Goal: Find specific page/section: Find specific page/section

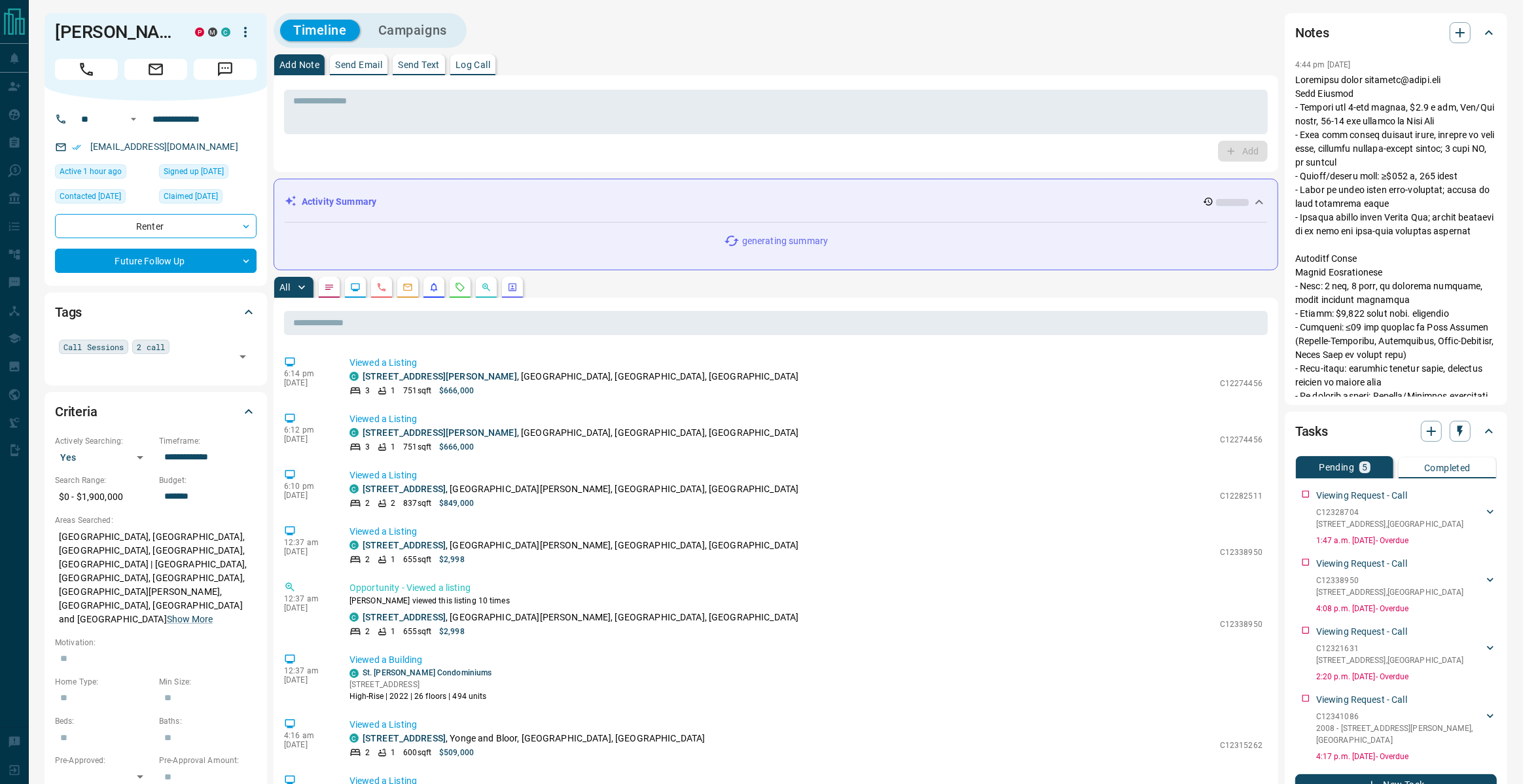
click at [460, 293] on button "button" at bounding box center [460, 287] width 21 height 21
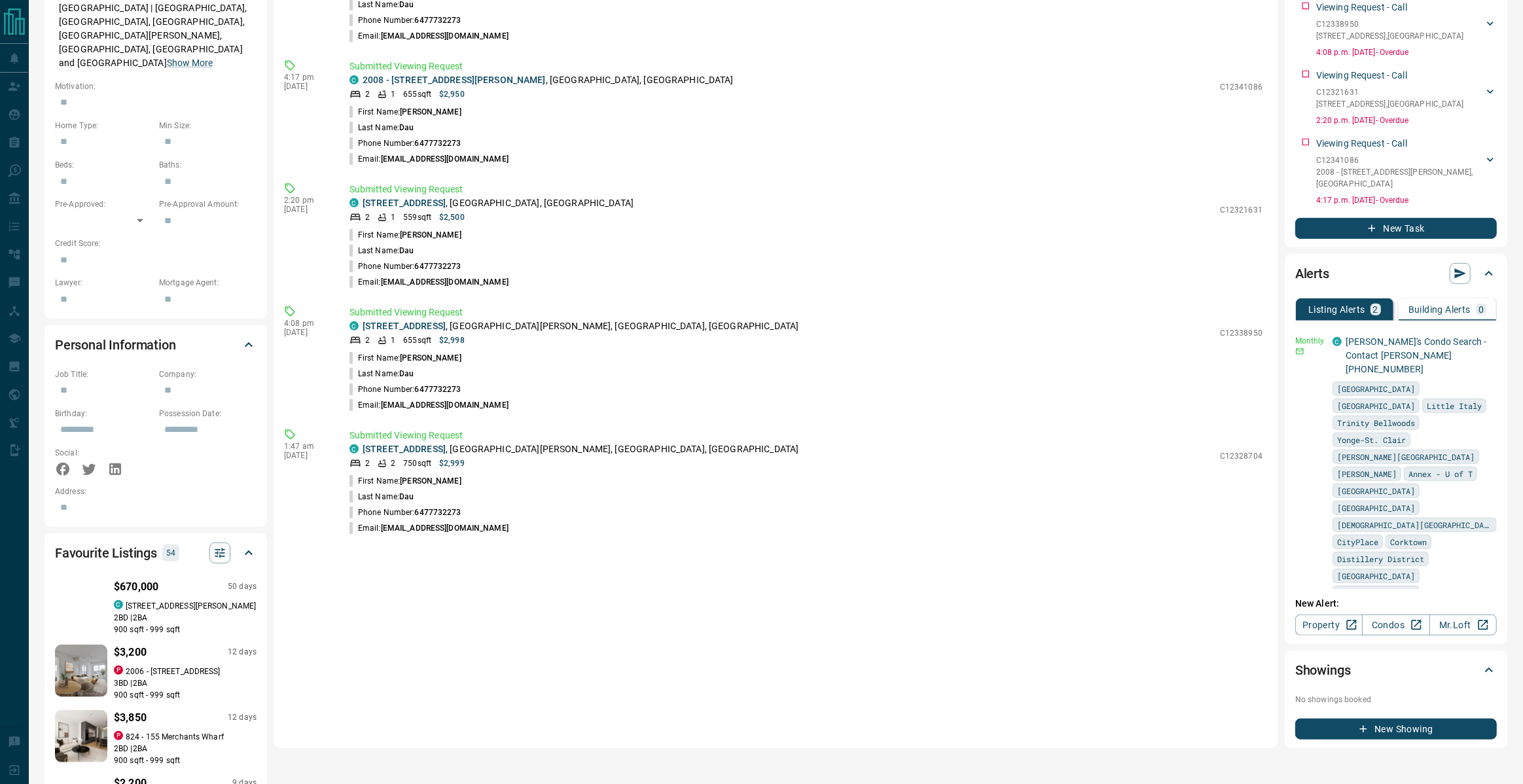
scroll to position [557, 0]
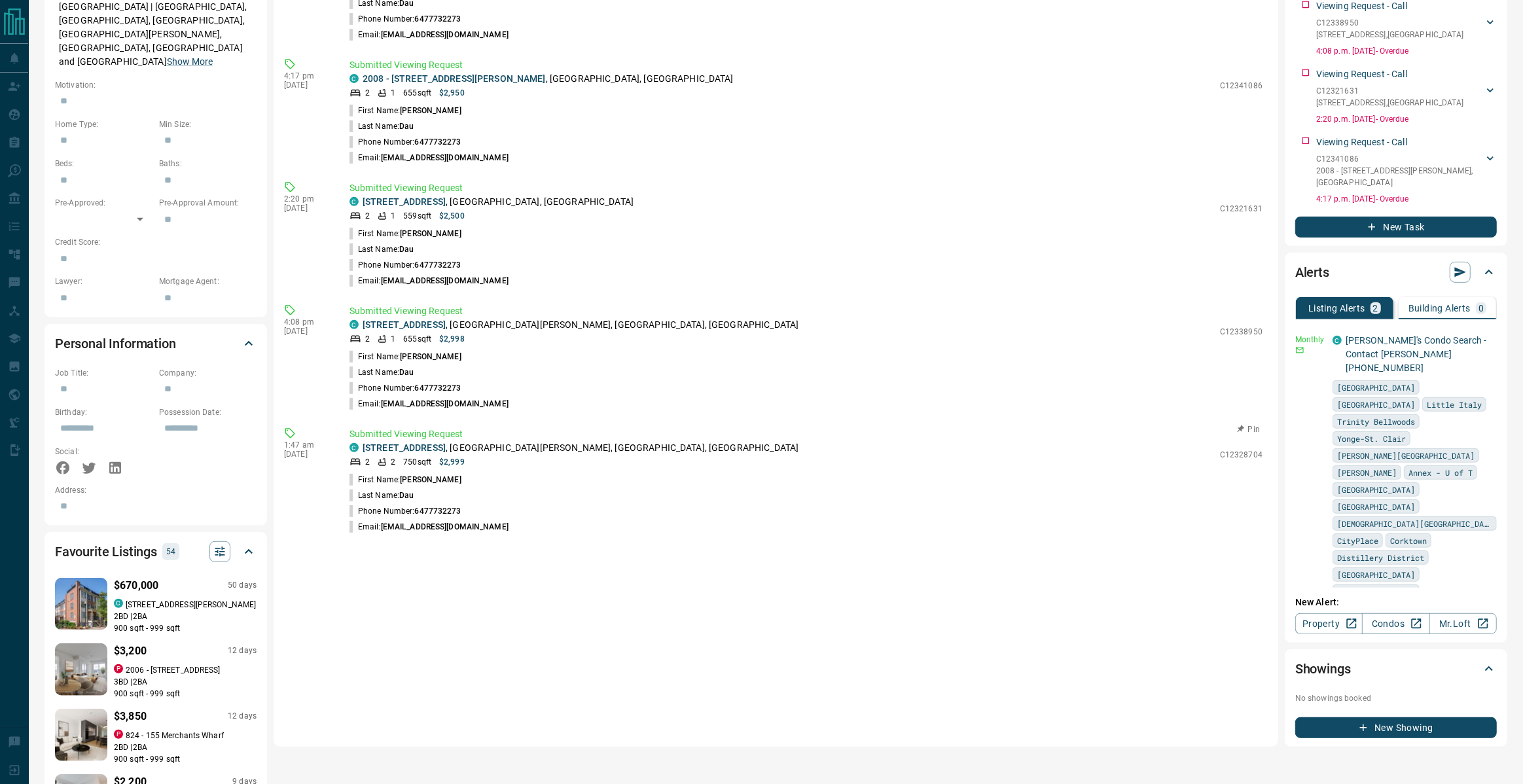
click at [419, 438] on p "Submitted Viewing Request" at bounding box center [806, 434] width 913 height 14
click at [406, 446] on link "2403 - 158 Front Street E" at bounding box center [404, 448] width 83 height 10
click at [428, 323] on link "2207 - 158 Front Street E" at bounding box center [404, 324] width 83 height 10
click at [415, 200] on link "2108 - 215 Queen Street W" at bounding box center [404, 202] width 83 height 10
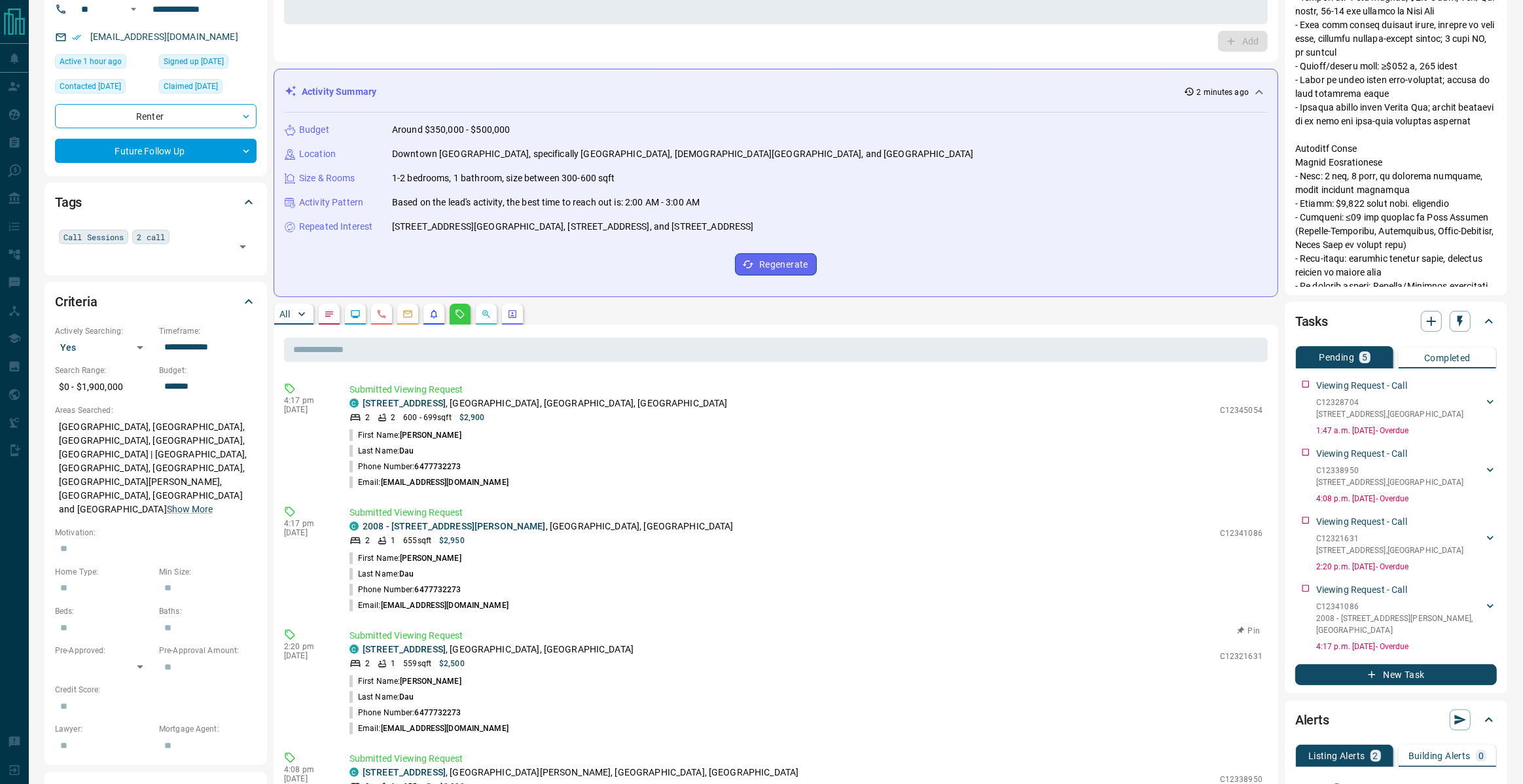
scroll to position [100, 0]
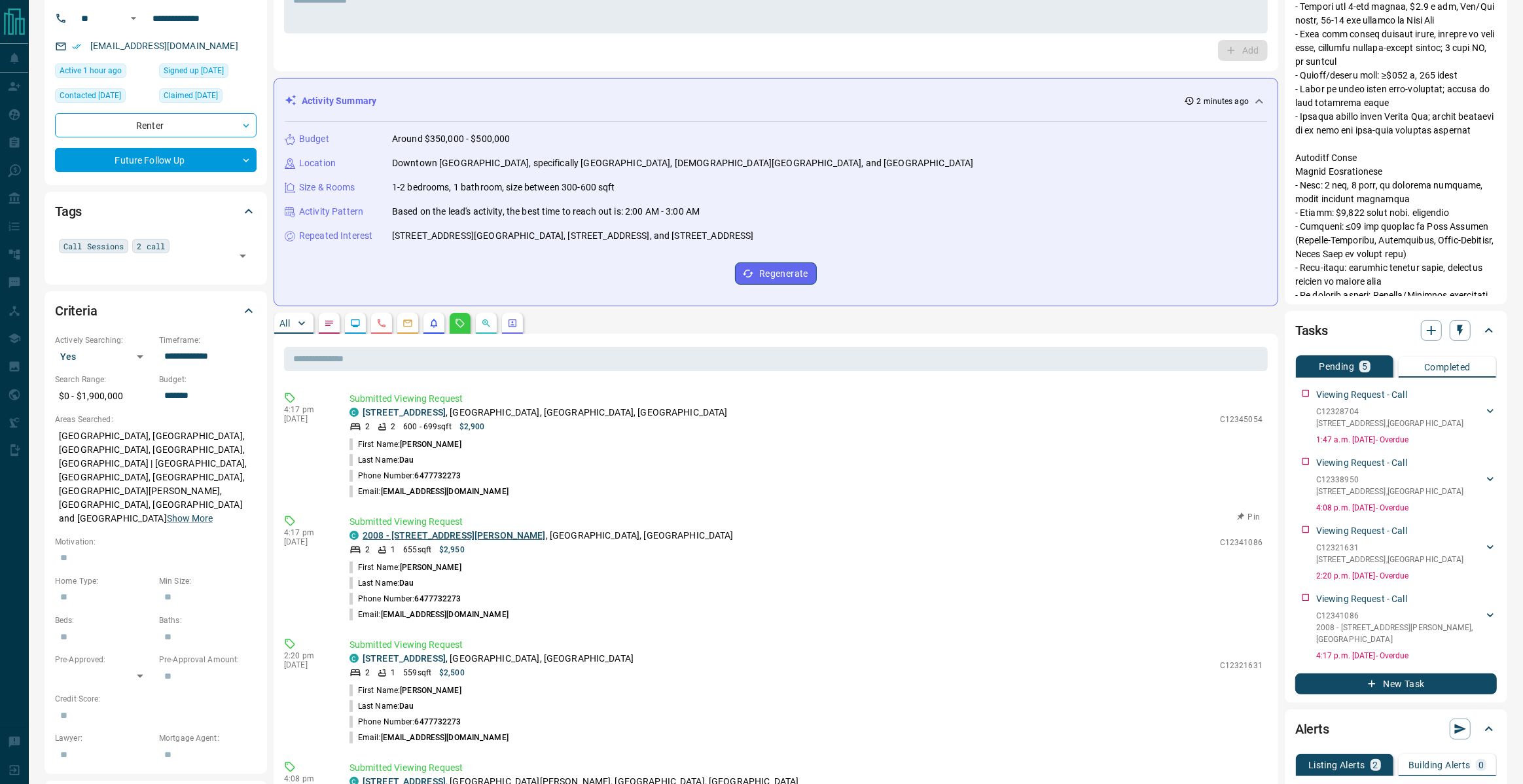
click at [414, 534] on link "2008 - 125 Peter Street" at bounding box center [455, 535] width 183 height 10
click at [431, 411] on link "1410 - 280 Dundas Street W" at bounding box center [404, 412] width 83 height 10
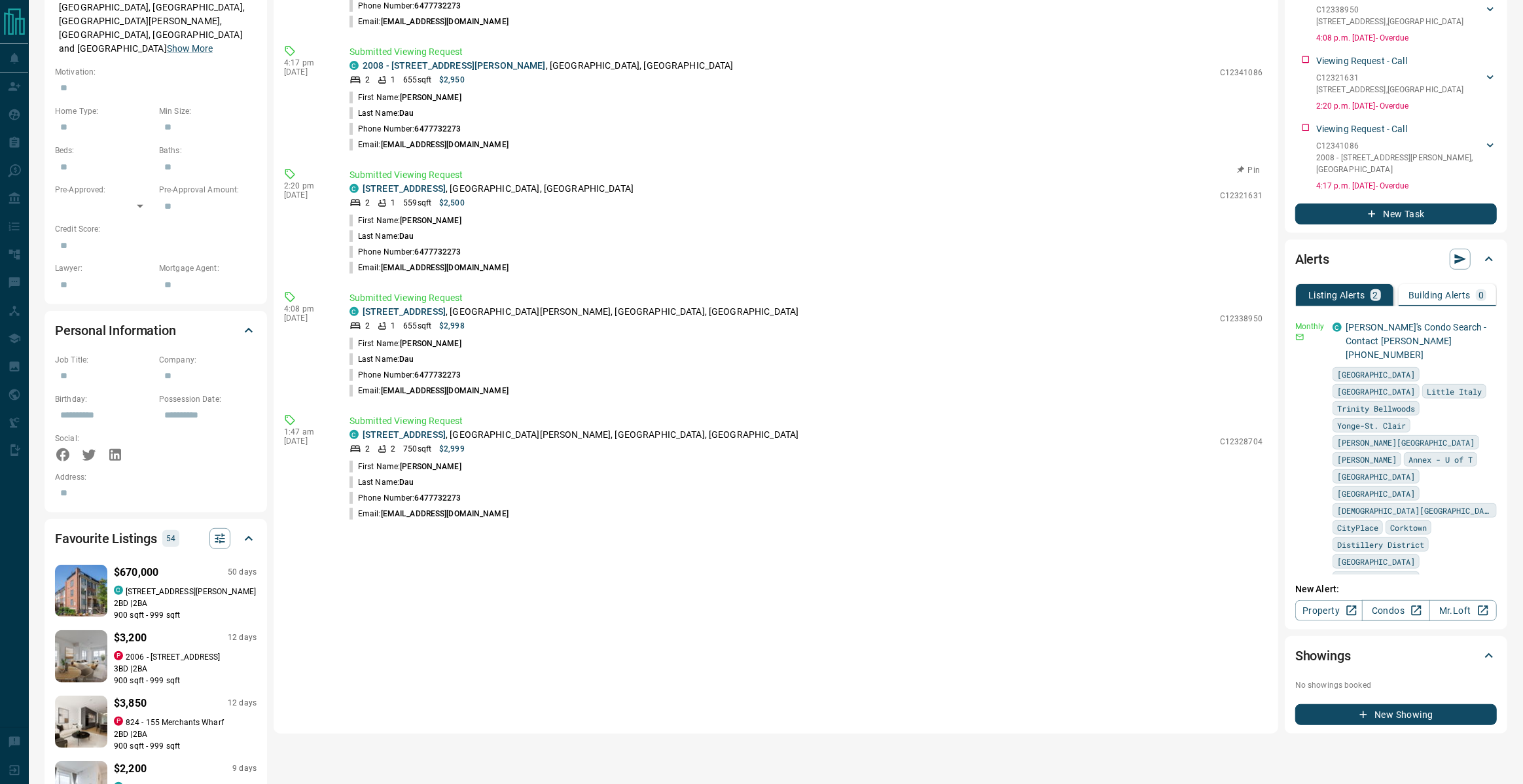
scroll to position [616, 0]
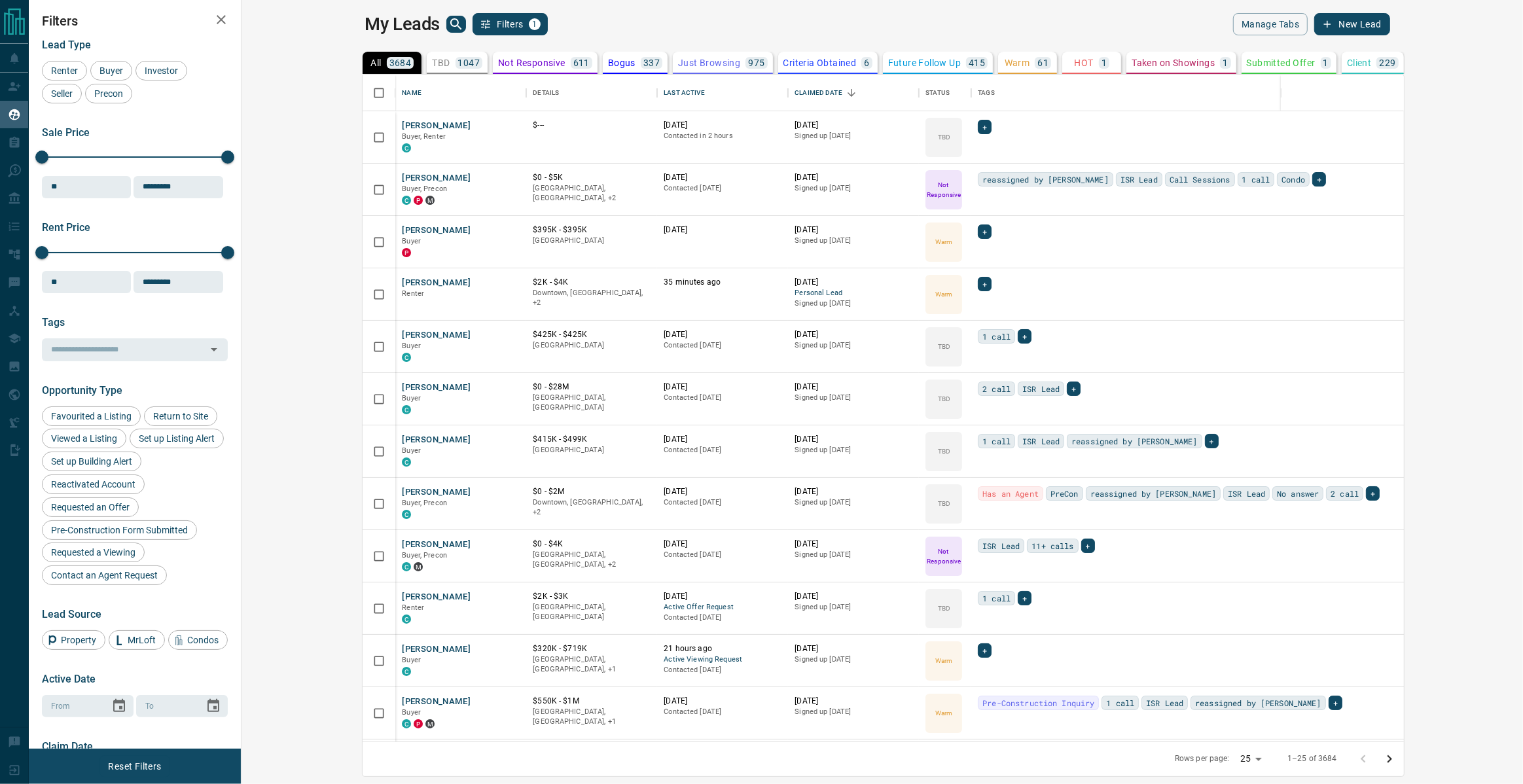
scroll to position [667, 1277]
